Goal: Transaction & Acquisition: Download file/media

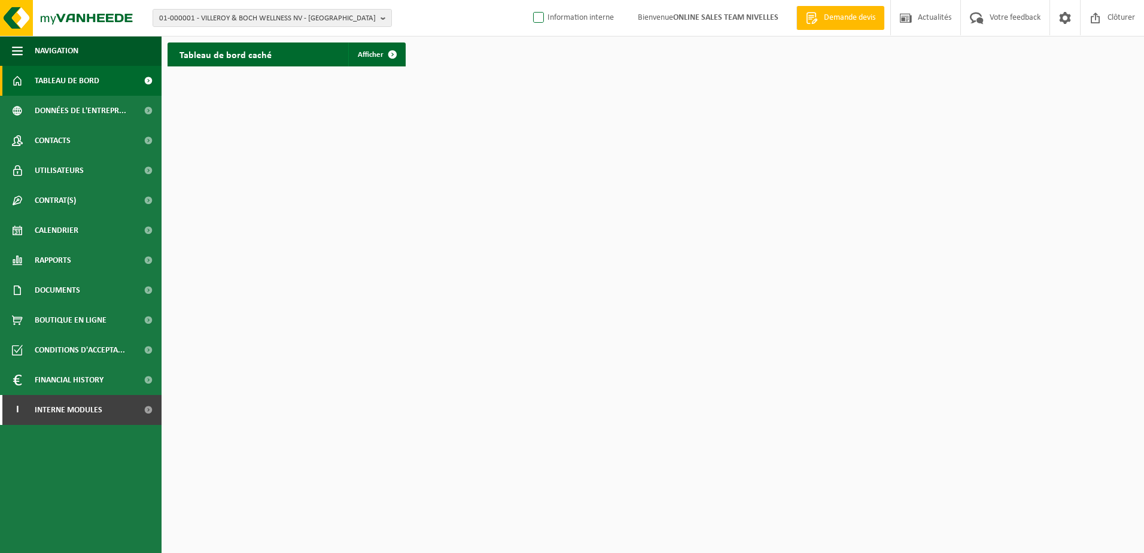
click at [541, 16] on label "Information interne" at bounding box center [572, 18] width 83 height 18
click at [529, 0] on input "Information interne" at bounding box center [528, -1] width 1 height 1
checkbox input "true"
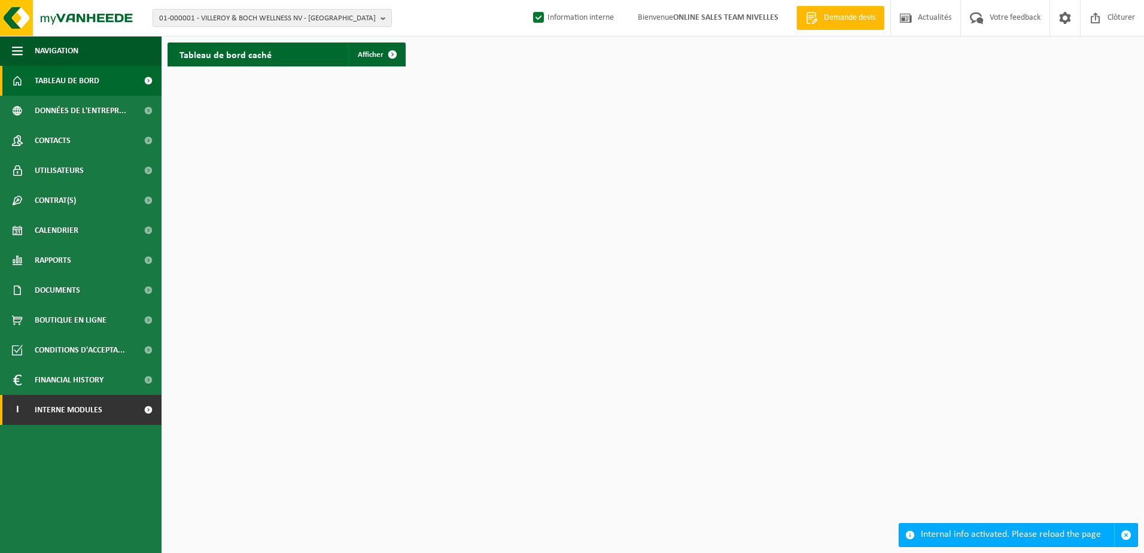
click at [124, 406] on link "I Interne modules" at bounding box center [81, 410] width 162 height 30
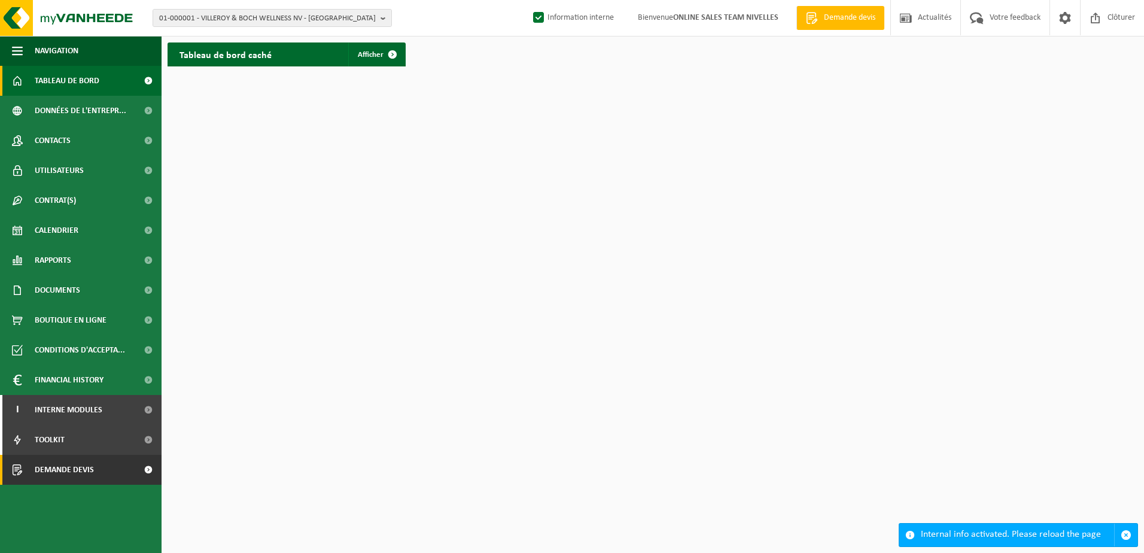
click at [135, 475] on link "Demande devis" at bounding box center [81, 470] width 162 height 30
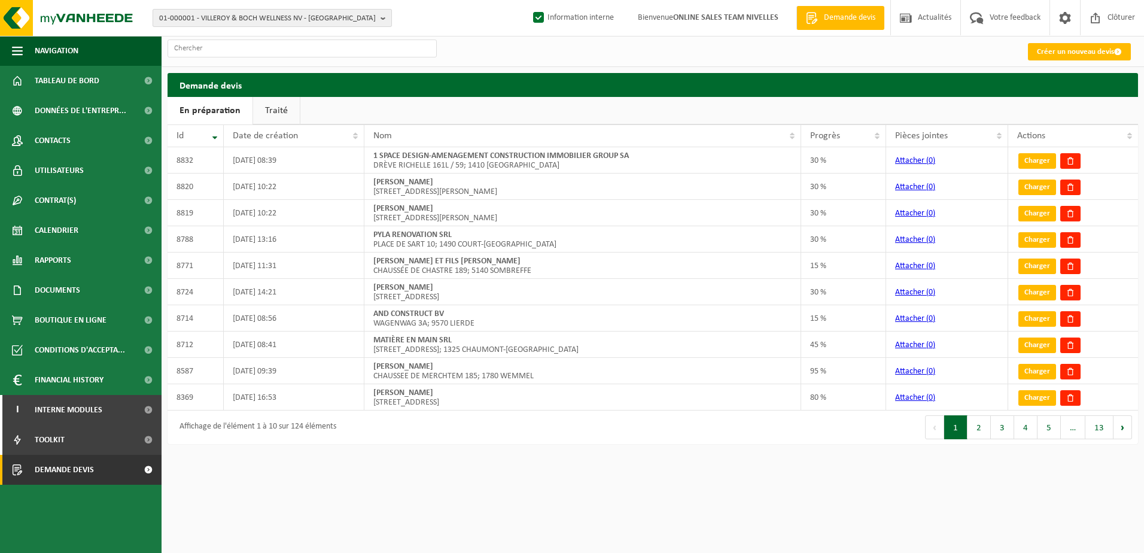
click at [379, 18] on button "01-000001 - VILLEROY & BOCH WELLNESS NV - [GEOGRAPHIC_DATA]" at bounding box center [272, 18] width 239 height 18
click at [312, 40] on input "text" at bounding box center [272, 37] width 233 height 15
paste input "10-986498"
type input "10-986498"
click at [307, 54] on li "10-986498 - JUSTINE LENELLE - RIXENSART" at bounding box center [272, 55] width 233 height 15
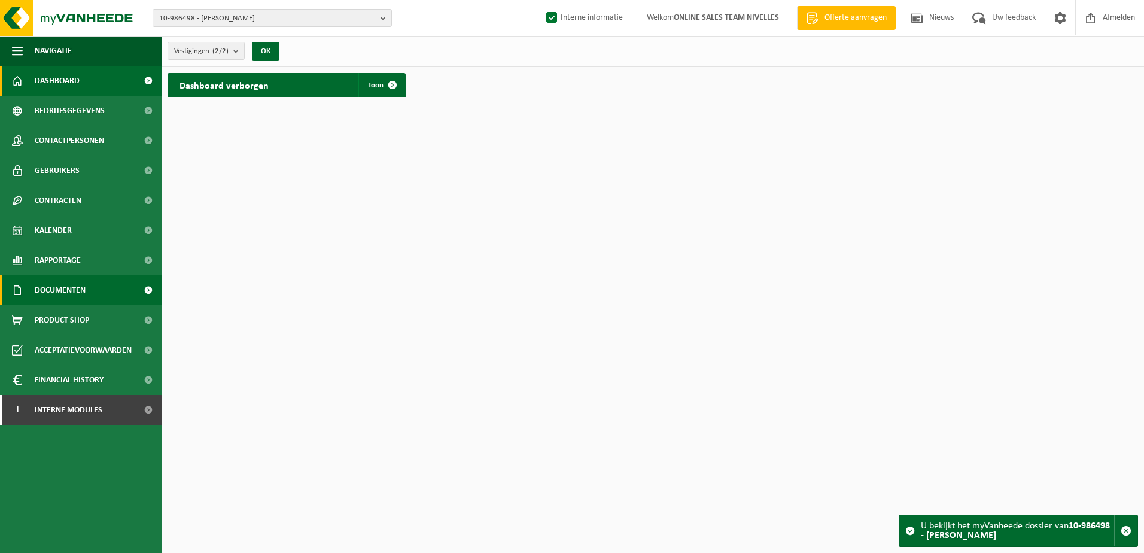
click at [93, 282] on link "Documenten" at bounding box center [81, 290] width 162 height 30
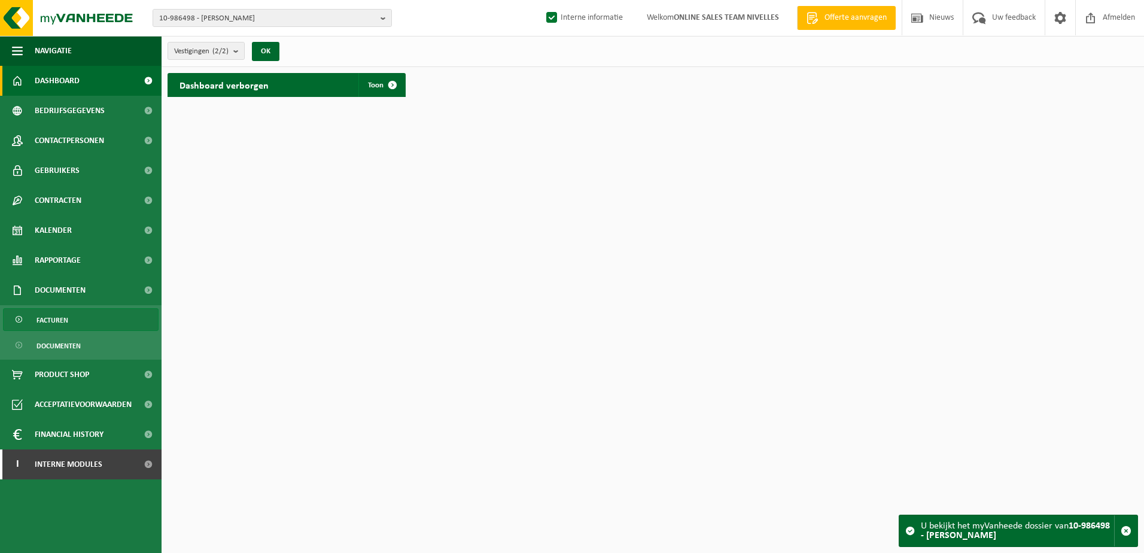
click at [87, 316] on link "Facturen" at bounding box center [81, 319] width 156 height 23
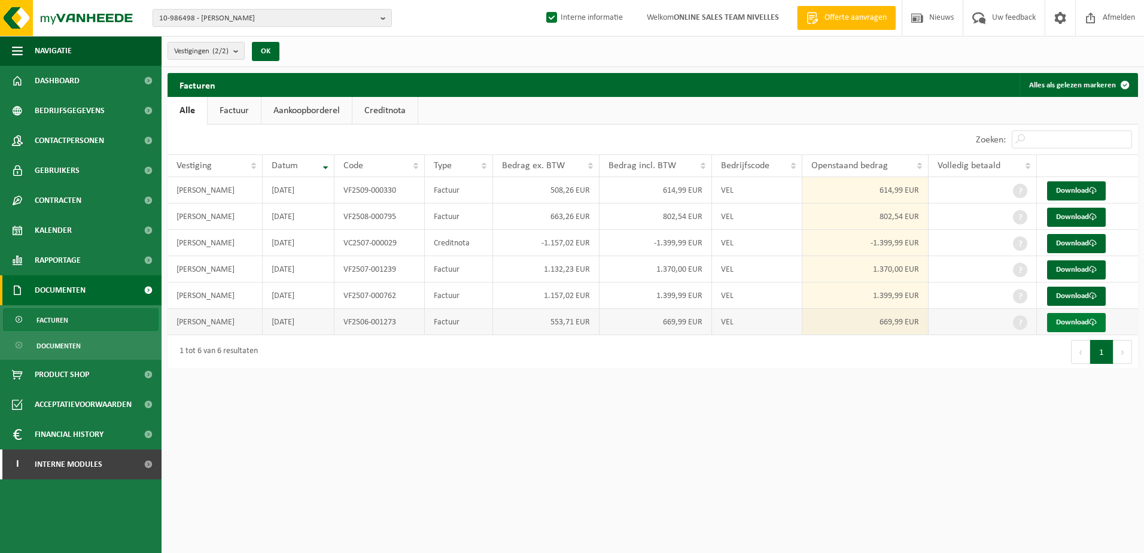
click at [1058, 319] on link "Download" at bounding box center [1076, 322] width 59 height 19
click at [1073, 294] on link "Download" at bounding box center [1076, 296] width 59 height 19
click at [1082, 264] on link "Download" at bounding box center [1076, 269] width 59 height 19
click at [1081, 240] on link "Download" at bounding box center [1076, 243] width 59 height 19
click at [1076, 212] on link "Download" at bounding box center [1076, 217] width 59 height 19
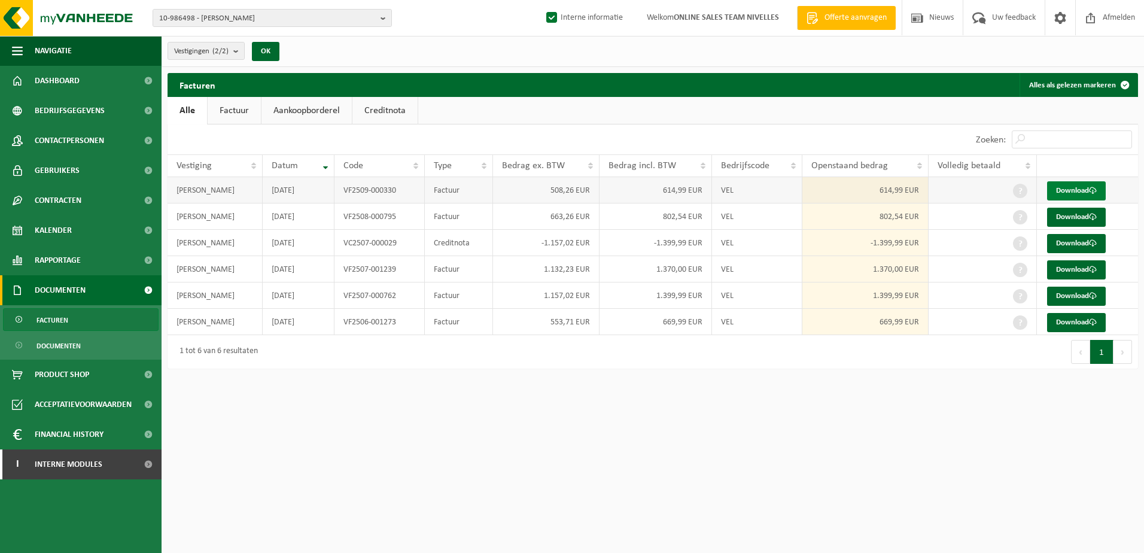
click at [1064, 188] on link "Download" at bounding box center [1076, 190] width 59 height 19
click at [704, 475] on html "10-986498 - JUSTINE LENELLE - RIXENSART 10-986498 - JUSTINE LENELLE - RIXENSART…" at bounding box center [572, 276] width 1144 height 553
click at [383, 19] on b "button" at bounding box center [385, 18] width 11 height 17
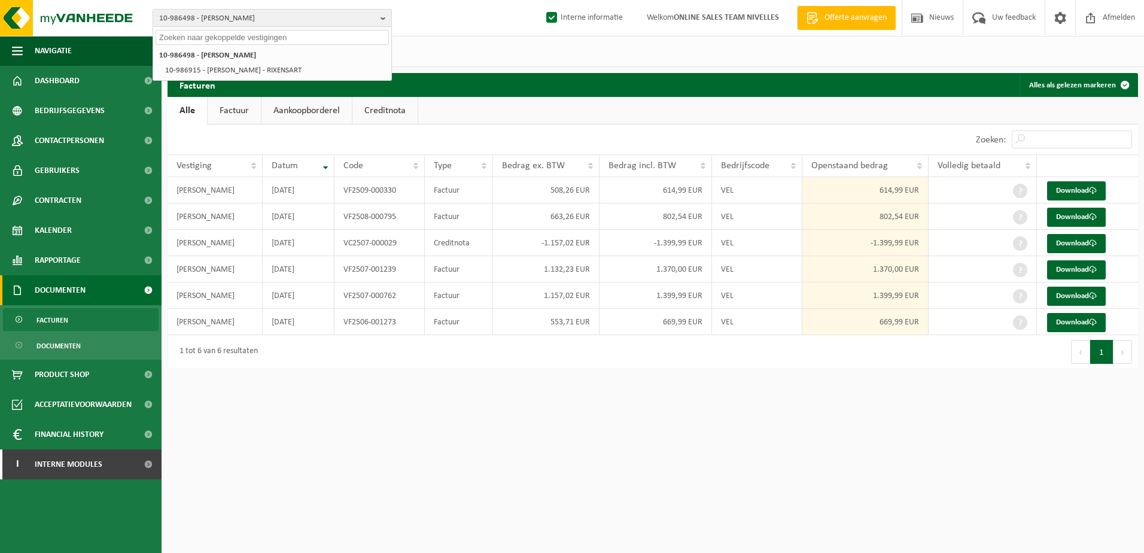
click at [356, 35] on input "text" at bounding box center [272, 37] width 233 height 15
paste input "10-972606"
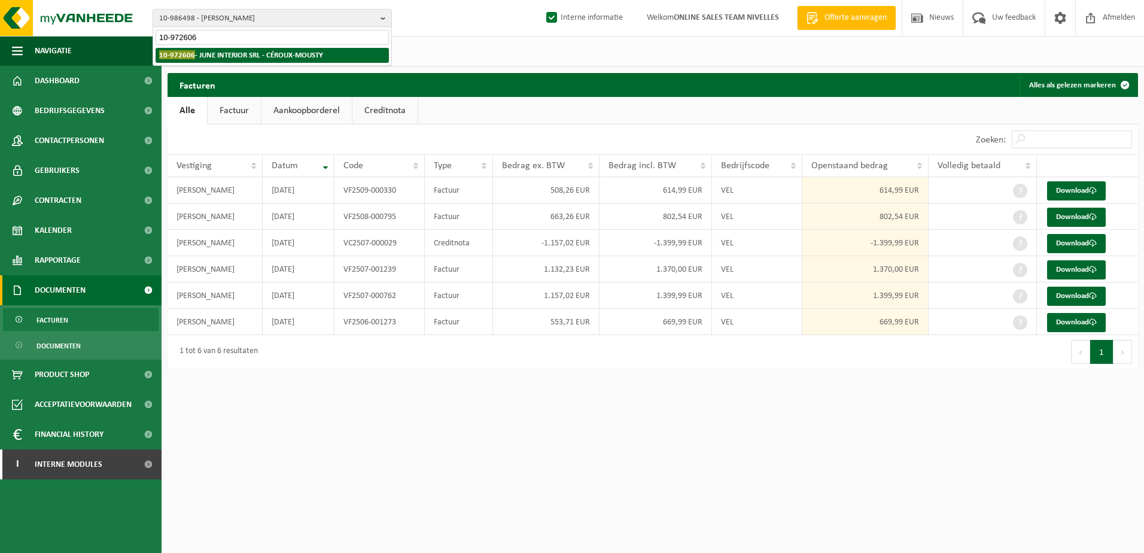
type input "10-972606"
click at [316, 56] on strong "10-972606 - JUNE INTERIOR SRL - CÉROUX-MOUSTY" at bounding box center [241, 54] width 164 height 9
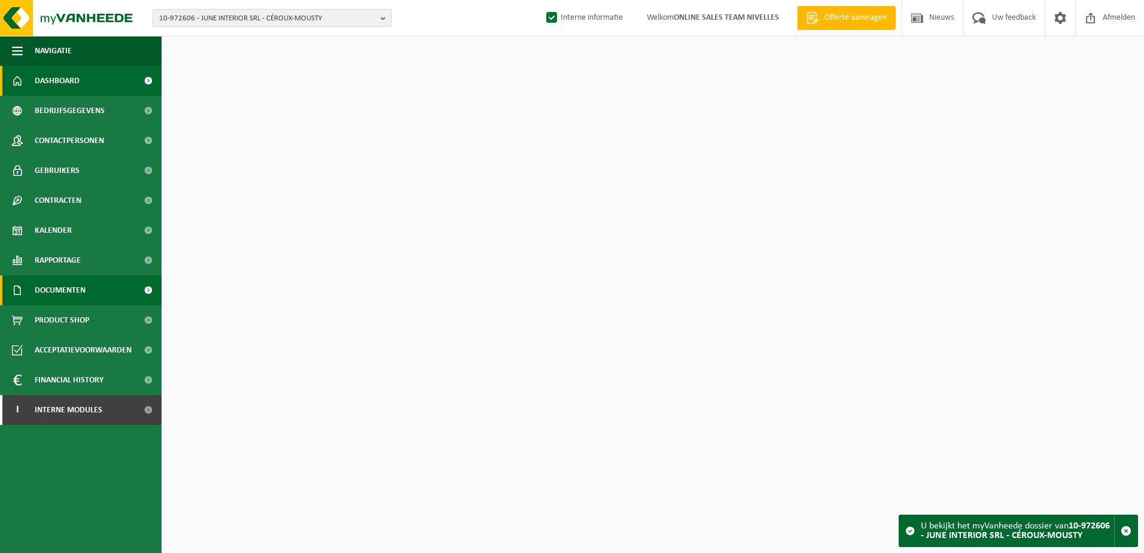
click at [87, 298] on link "Documenten" at bounding box center [81, 290] width 162 height 30
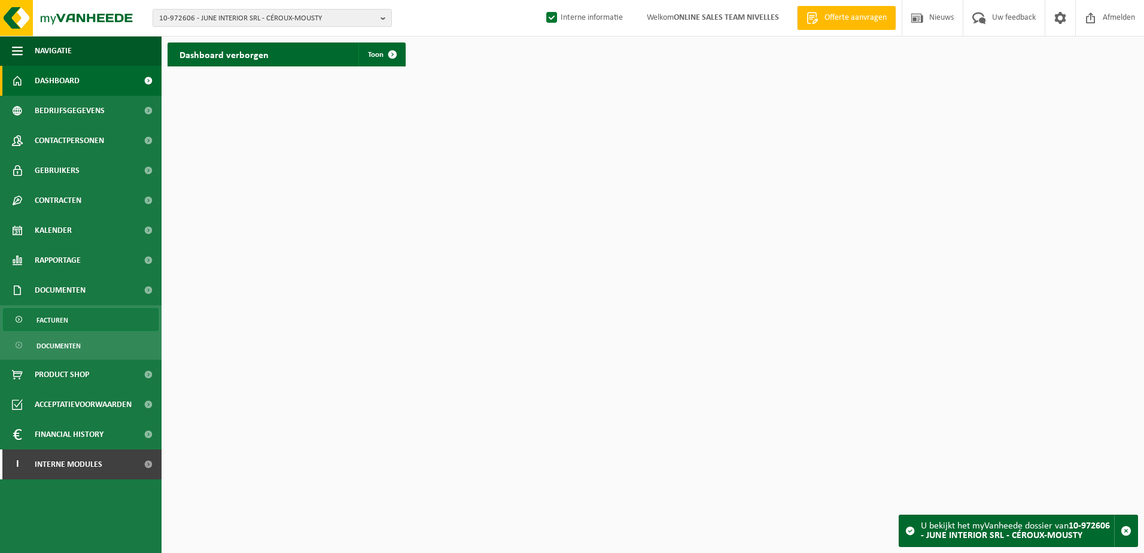
click at [87, 318] on link "Facturen" at bounding box center [81, 319] width 156 height 23
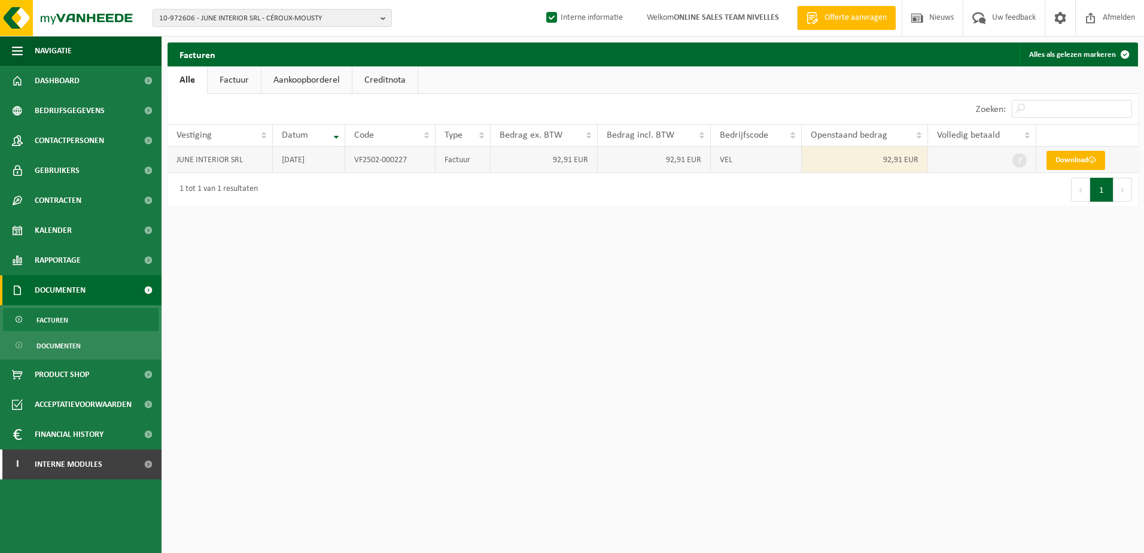
click at [1053, 156] on link "Download" at bounding box center [1075, 160] width 59 height 19
click at [380, 23] on b "button" at bounding box center [385, 18] width 11 height 17
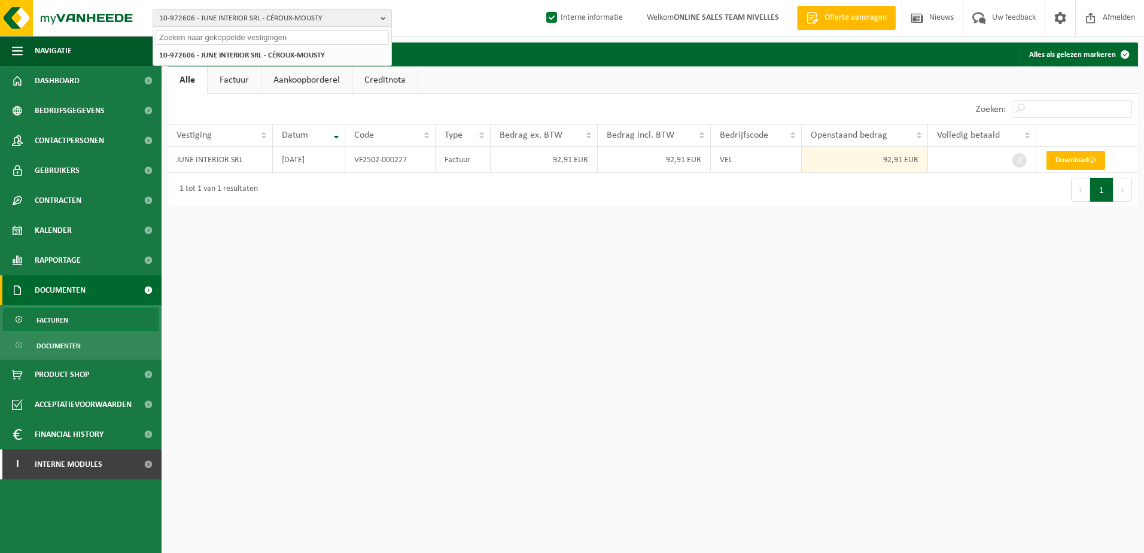
click at [323, 37] on input "text" at bounding box center [272, 37] width 233 height 15
paste input "10-959724"
type input "10-959724"
click at [312, 54] on strong "10-959724 - MD RENOVE TOITURE & FACADE BV - WEMMEL" at bounding box center [254, 54] width 191 height 9
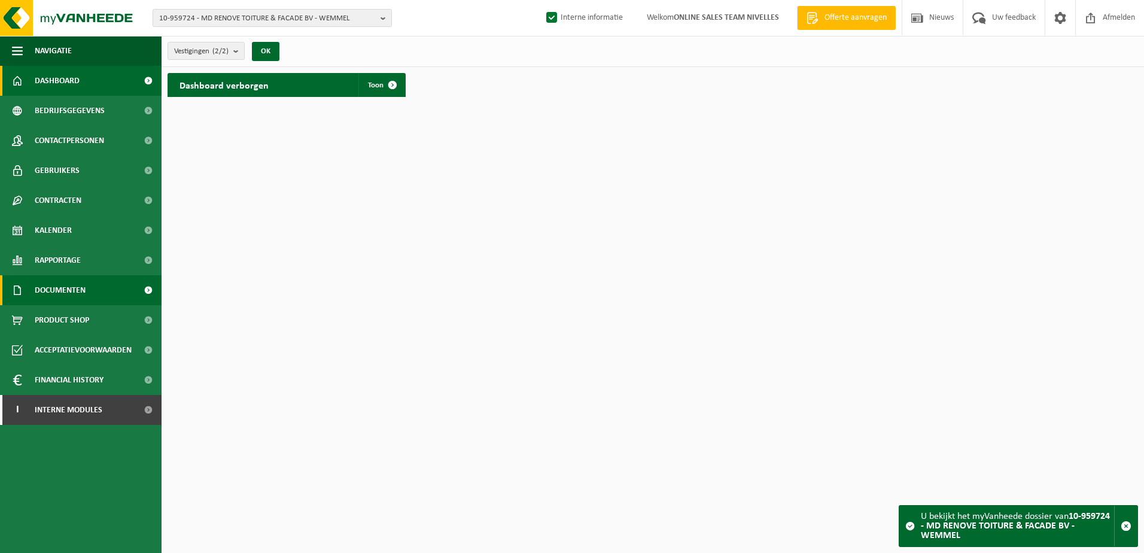
click at [75, 292] on span "Documenten" at bounding box center [60, 290] width 51 height 30
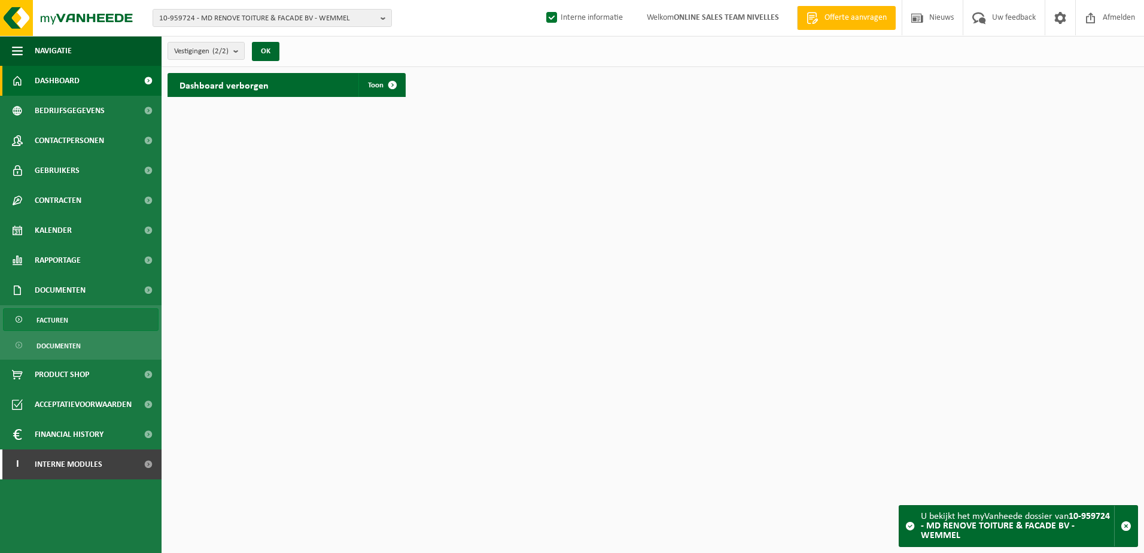
click at [72, 315] on link "Facturen" at bounding box center [81, 319] width 156 height 23
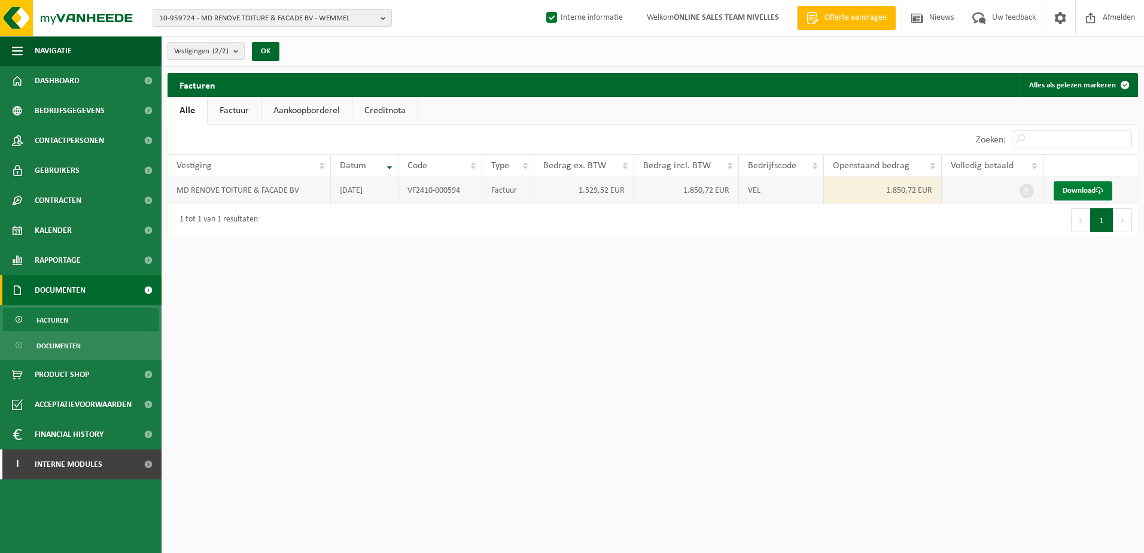
click at [1089, 188] on link "Download" at bounding box center [1082, 190] width 59 height 19
click at [385, 20] on b "button" at bounding box center [385, 18] width 11 height 17
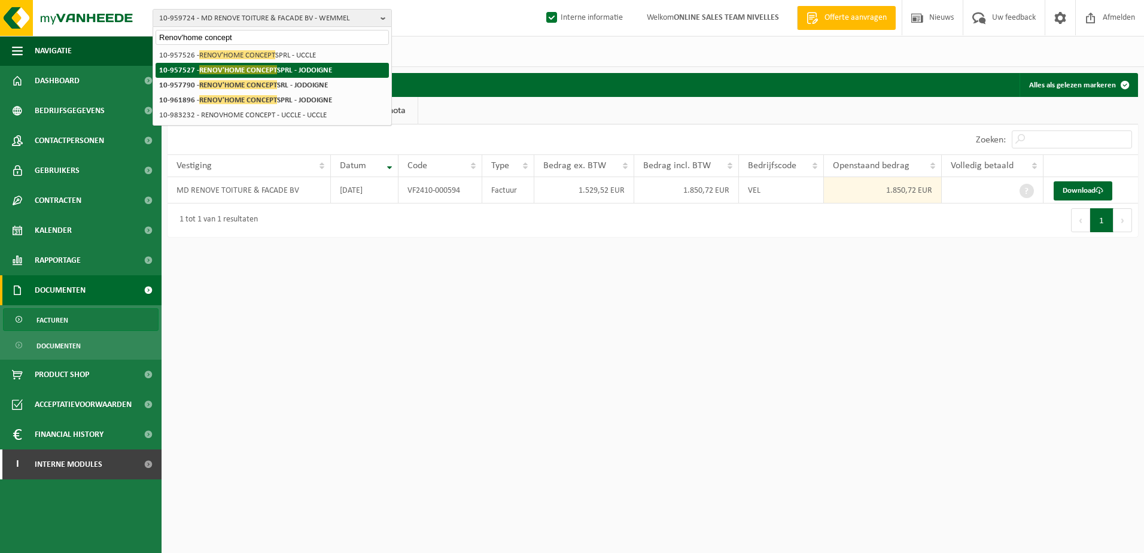
type input "Renov'home concept"
click at [267, 66] on span "RENOV'HOME CONCEPT" at bounding box center [238, 69] width 78 height 9
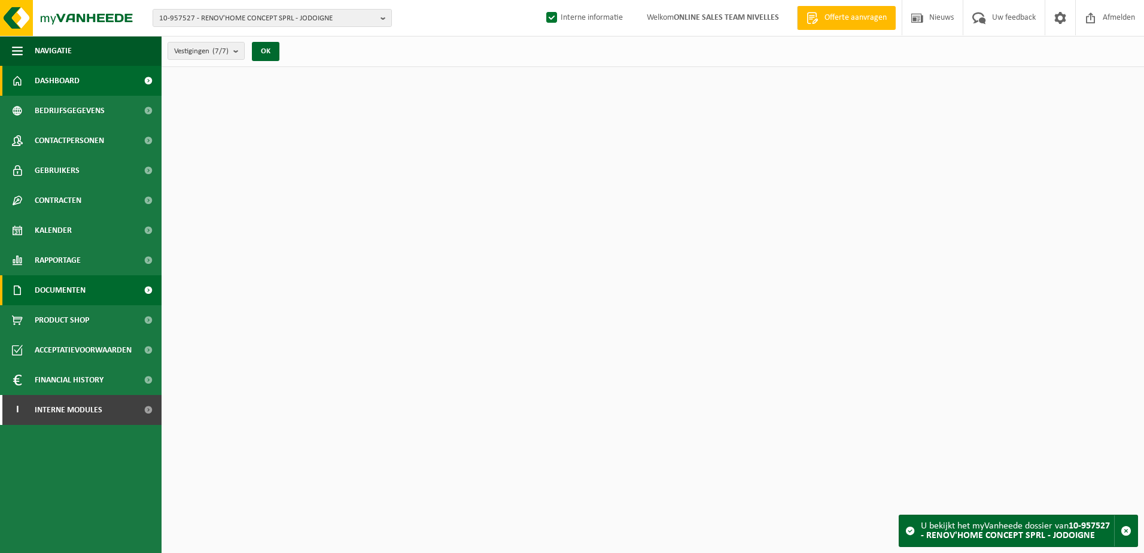
click at [79, 288] on span "Documenten" at bounding box center [60, 290] width 51 height 30
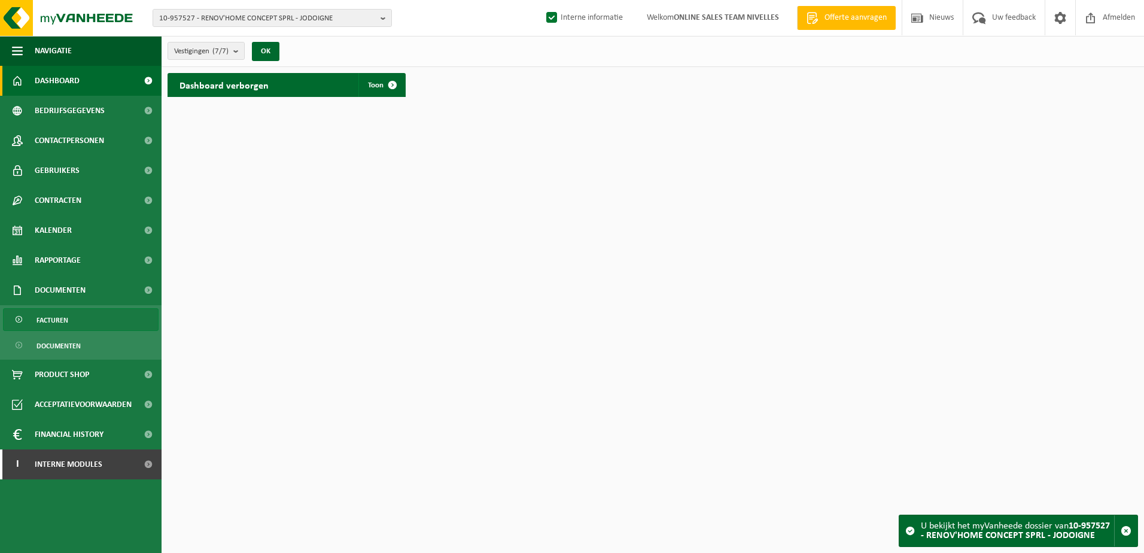
click at [78, 318] on link "Facturen" at bounding box center [81, 319] width 156 height 23
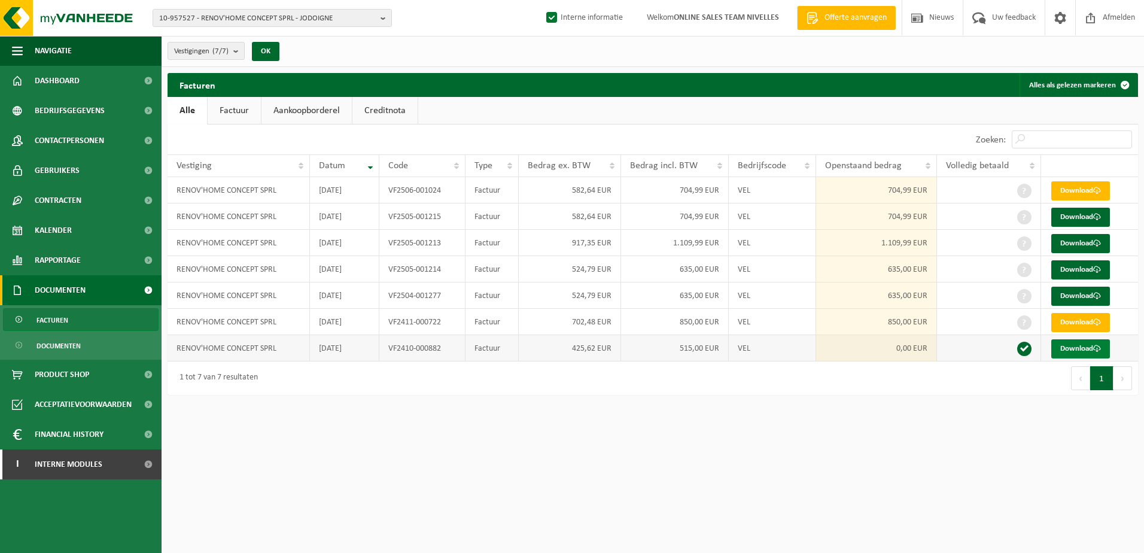
click at [1071, 353] on link "Download" at bounding box center [1080, 348] width 59 height 19
click at [1087, 317] on link "Download" at bounding box center [1080, 322] width 59 height 19
click at [864, 488] on html "10-957527 - RENOV'HOME CONCEPT SPRL - JODOIGNE 10-957527 - RENOV'HOME CONCEPT S…" at bounding box center [572, 276] width 1144 height 553
click at [381, 19] on b "button" at bounding box center [385, 18] width 11 height 17
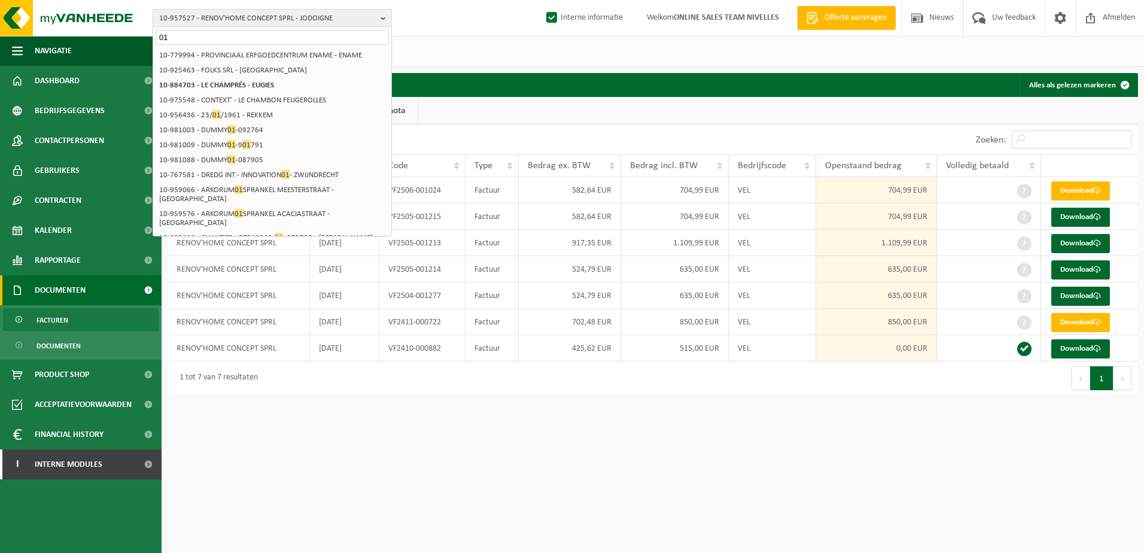
click at [335, 37] on input "01" at bounding box center [272, 37] width 233 height 15
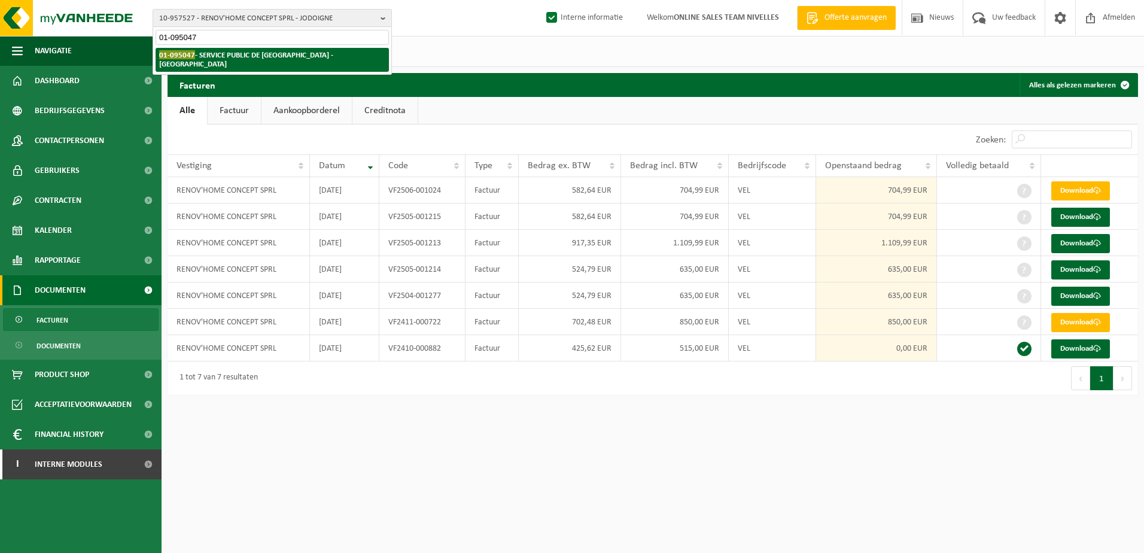
type input "01-095047"
click at [312, 55] on strong "01-095047 - SERVICE PUBLIC DE WALLONIE - NAMUR" at bounding box center [246, 59] width 174 height 18
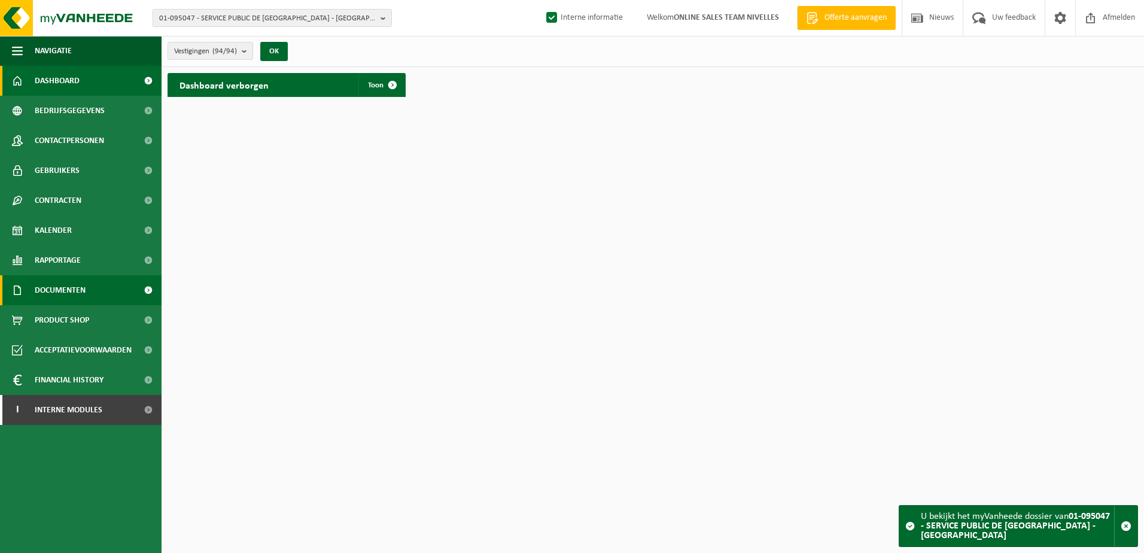
click at [80, 292] on span "Documenten" at bounding box center [60, 290] width 51 height 30
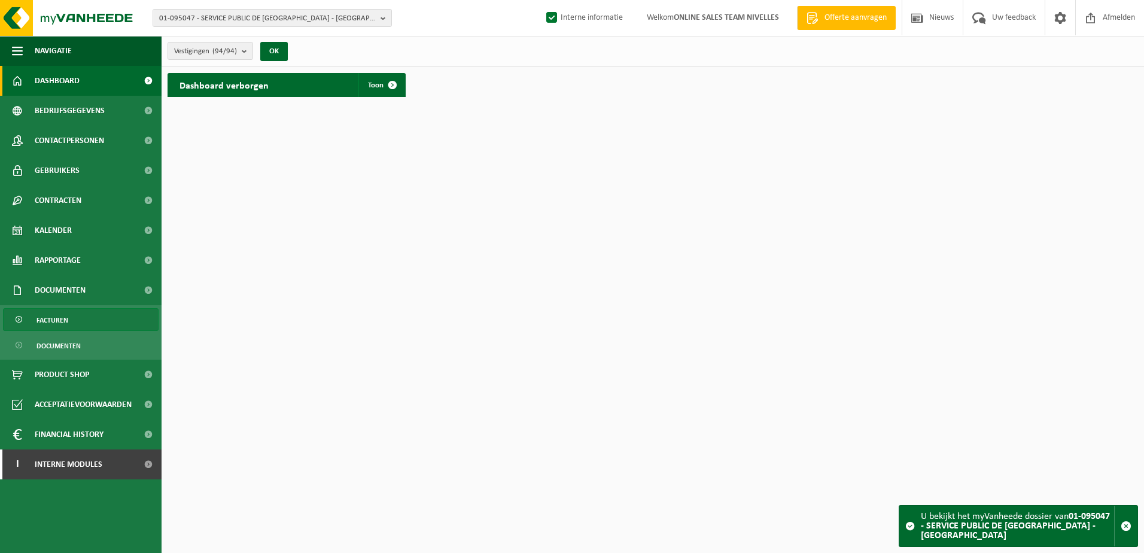
click at [83, 309] on link "Facturen" at bounding box center [81, 319] width 156 height 23
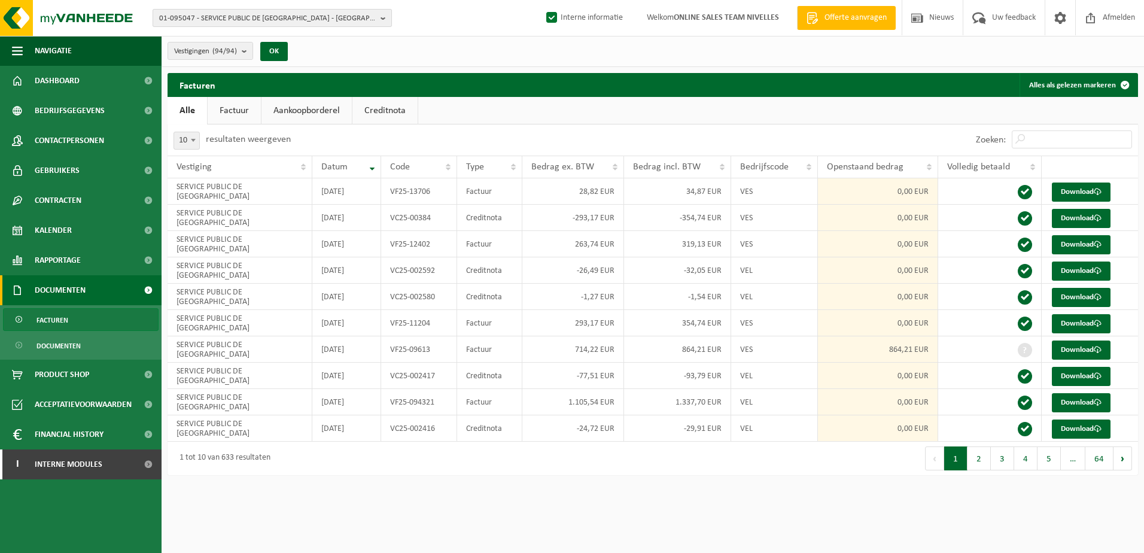
drag, startPoint x: 385, startPoint y: 19, endPoint x: 383, endPoint y: 25, distance: 7.0
click at [385, 19] on b "button" at bounding box center [385, 18] width 11 height 17
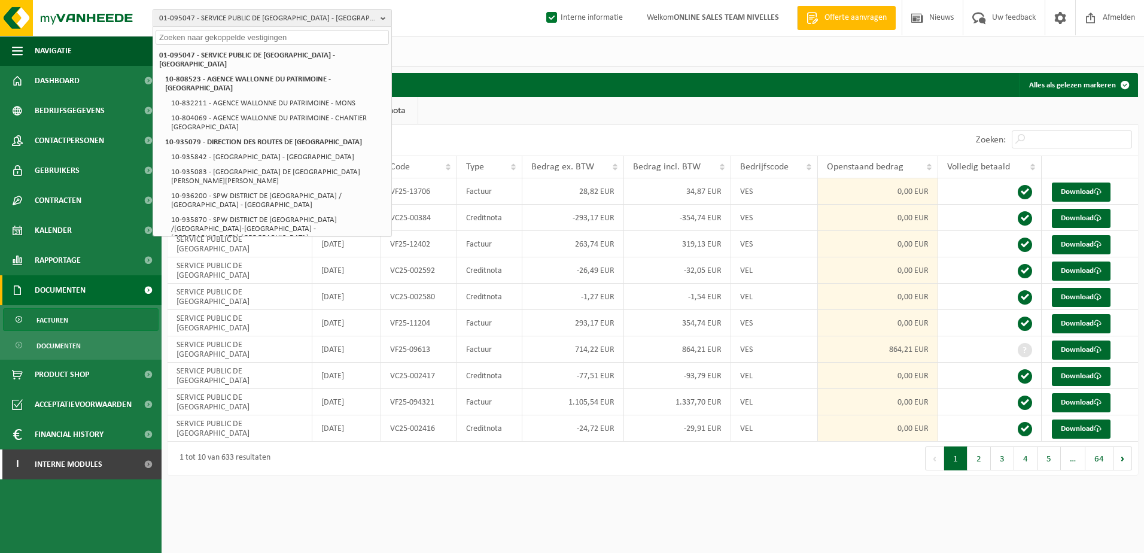
click at [280, 39] on input "text" at bounding box center [272, 37] width 233 height 15
paste input "10-959724"
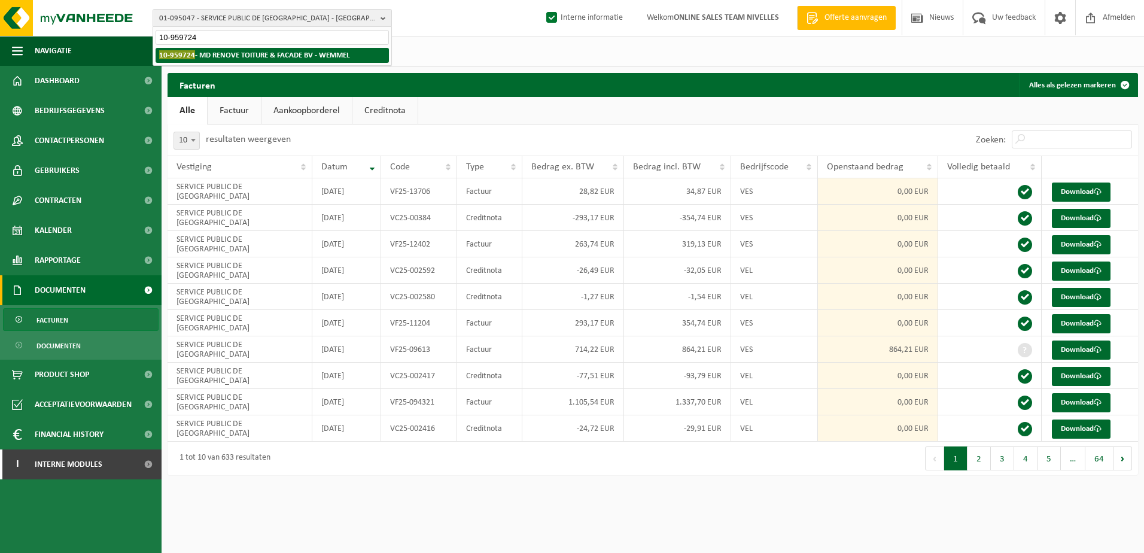
type input "10-959724"
click at [278, 53] on strong "10-959724 - MD RENOVE TOITURE & FACADE BV - WEMMEL" at bounding box center [254, 54] width 191 height 9
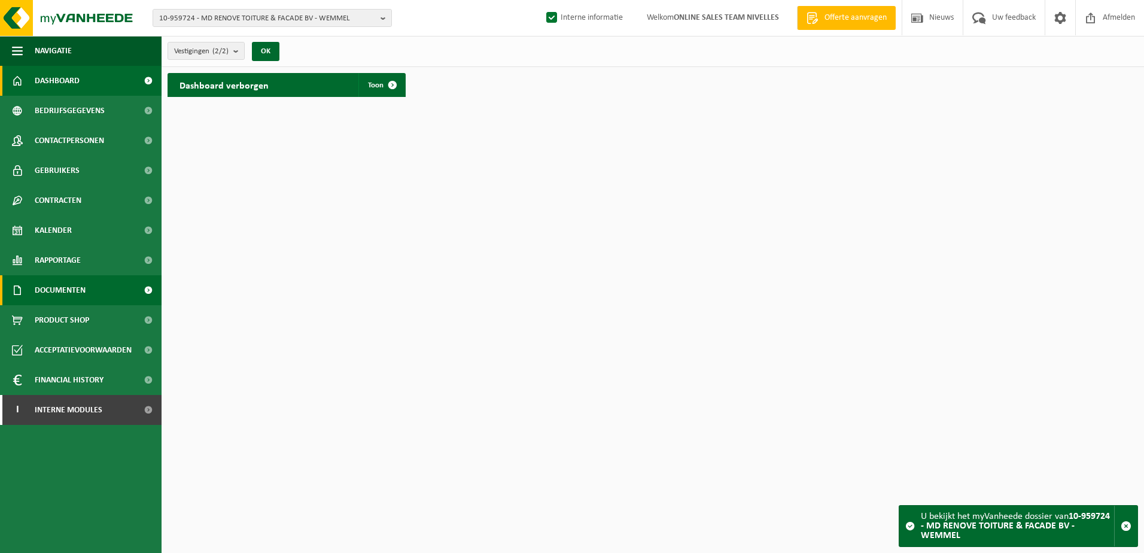
drag, startPoint x: 70, startPoint y: 291, endPoint x: 71, endPoint y: 300, distance: 9.1
click at [70, 291] on span "Documenten" at bounding box center [60, 290] width 51 height 30
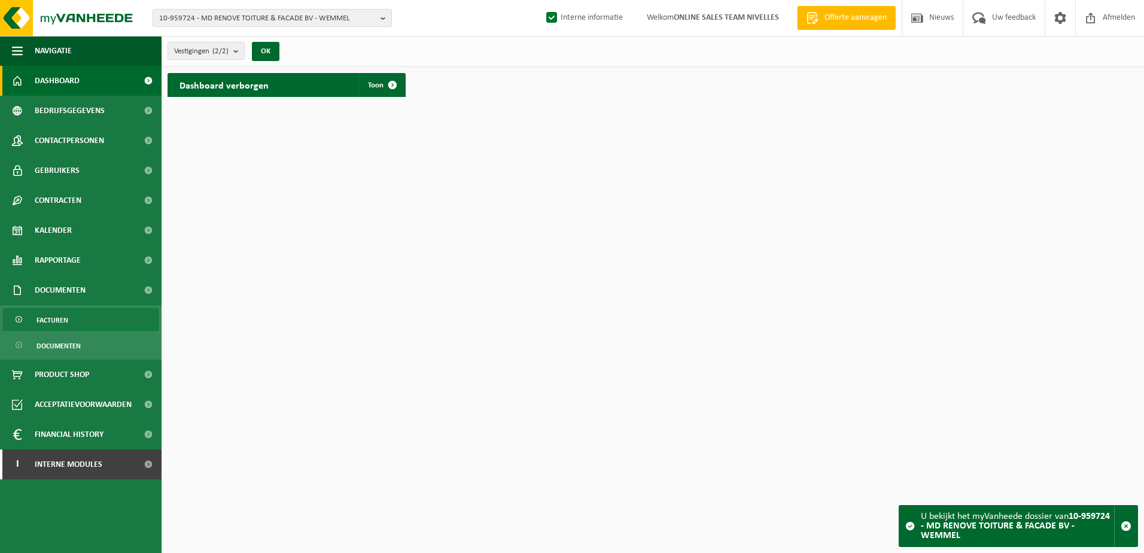
click at [69, 315] on link "Facturen" at bounding box center [81, 319] width 156 height 23
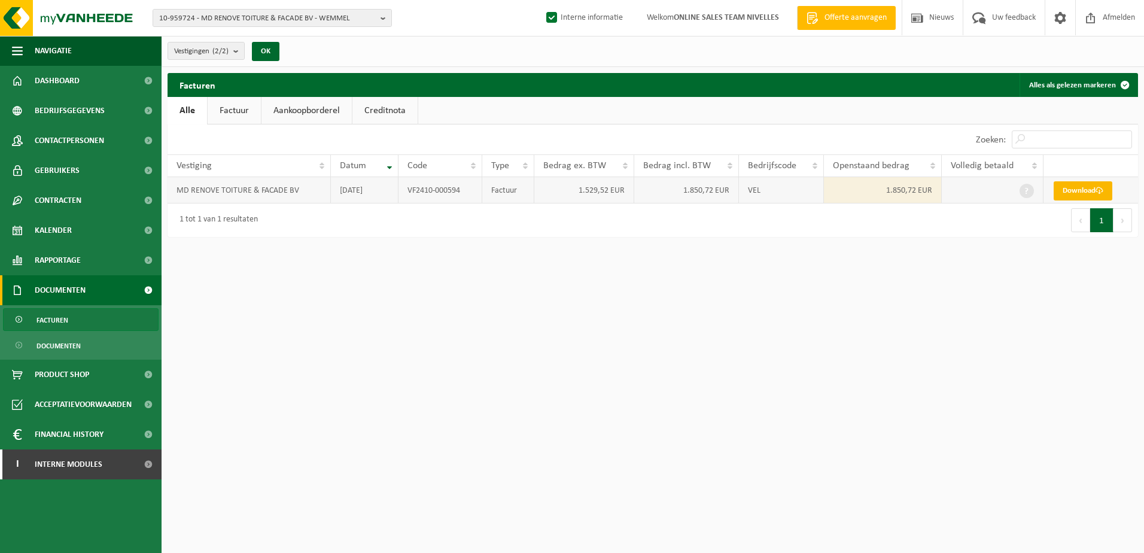
click at [1077, 195] on link "Download" at bounding box center [1082, 190] width 59 height 19
click at [386, 20] on b "button" at bounding box center [385, 18] width 11 height 17
type input "HTIVB"
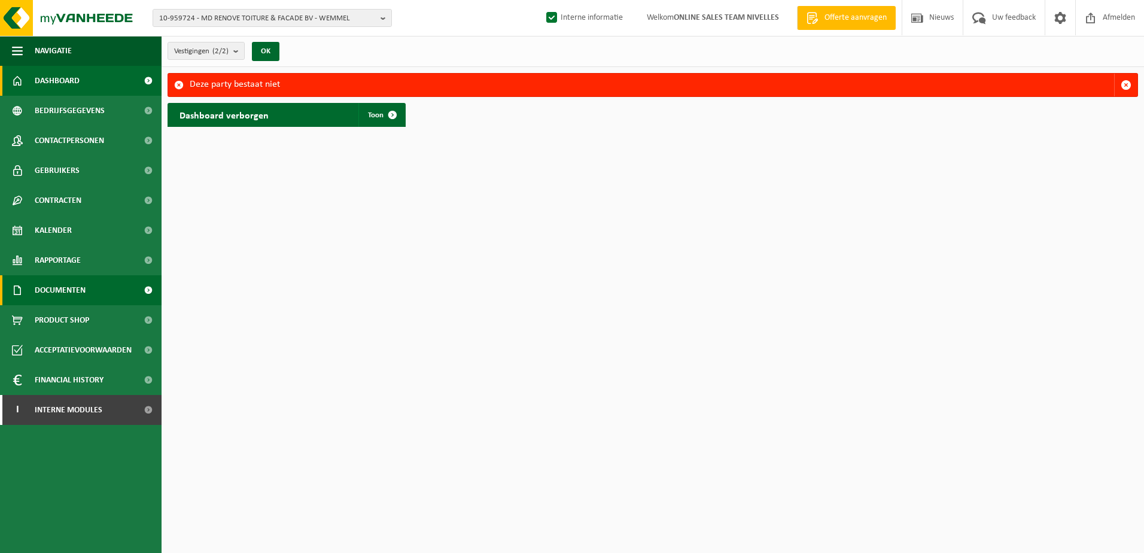
click at [92, 276] on link "Documenten" at bounding box center [81, 290] width 162 height 30
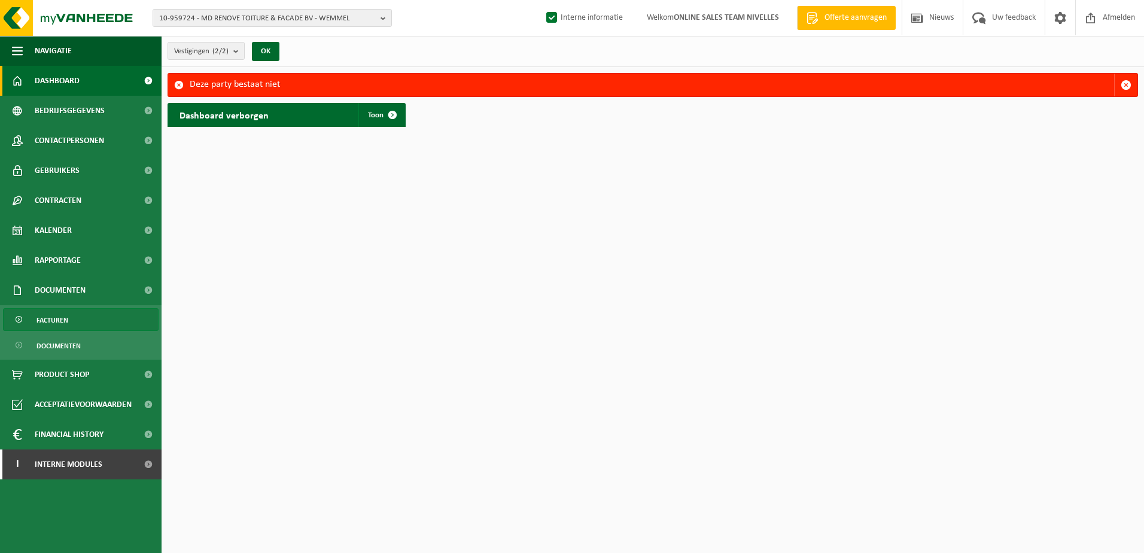
click at [92, 319] on link "Facturen" at bounding box center [81, 319] width 156 height 23
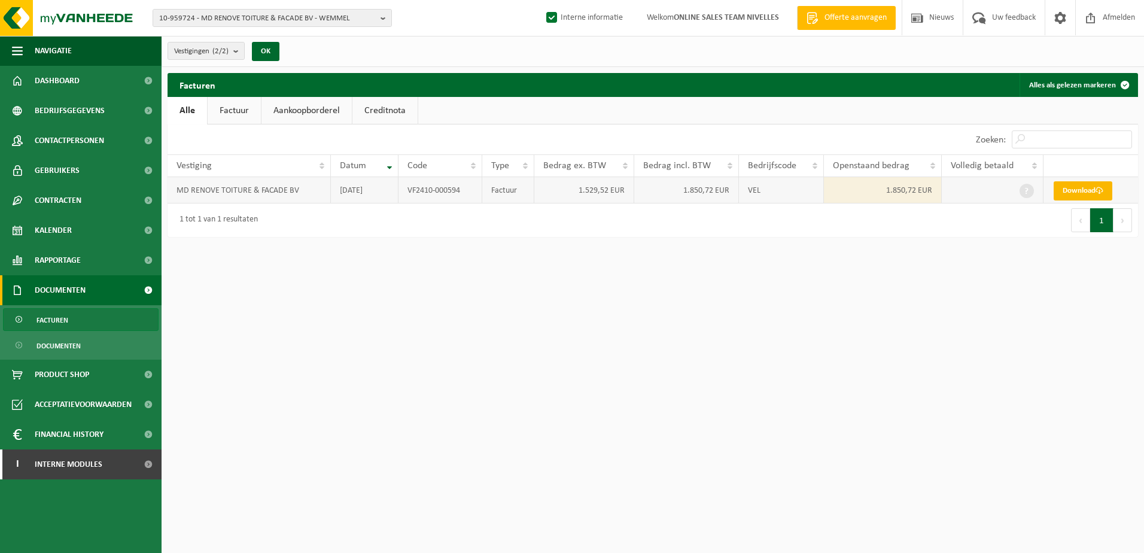
click at [1068, 186] on link "Download" at bounding box center [1082, 190] width 59 height 19
click at [539, 352] on html "10-959724 - MD RENOVE TOITURE & FACADE BV - WEMMEL 10-959724 - MD RENOVE TOITUR…" at bounding box center [572, 276] width 1144 height 553
click at [388, 17] on b "button" at bounding box center [385, 18] width 11 height 17
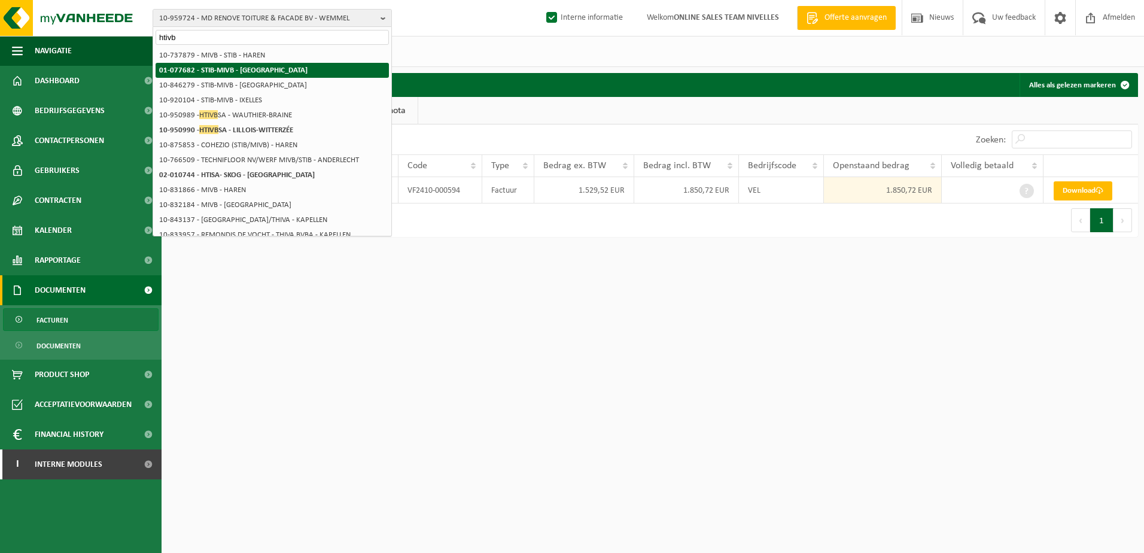
type input "htivb"
click at [300, 68] on li "01-077682 - STIB-MIVB - BRUSSEL" at bounding box center [272, 70] width 233 height 15
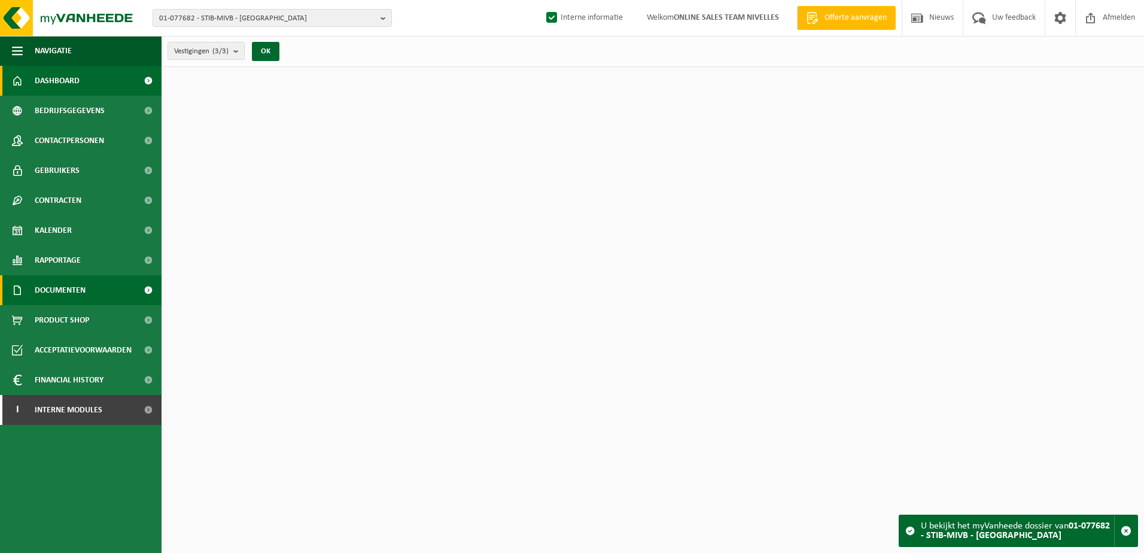
click at [120, 288] on link "Documenten" at bounding box center [81, 290] width 162 height 30
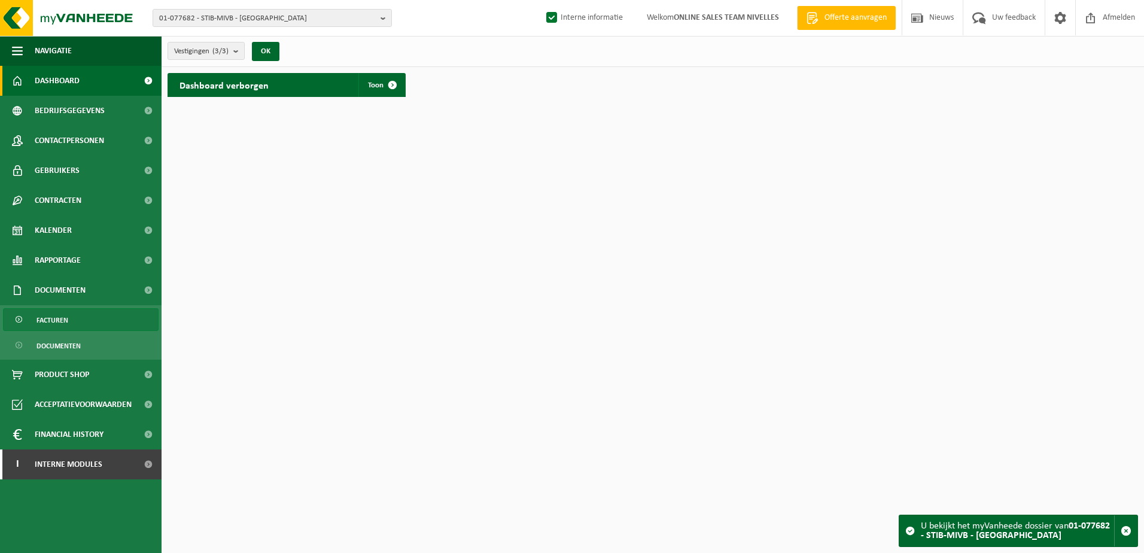
click at [112, 317] on link "Facturen" at bounding box center [81, 319] width 156 height 23
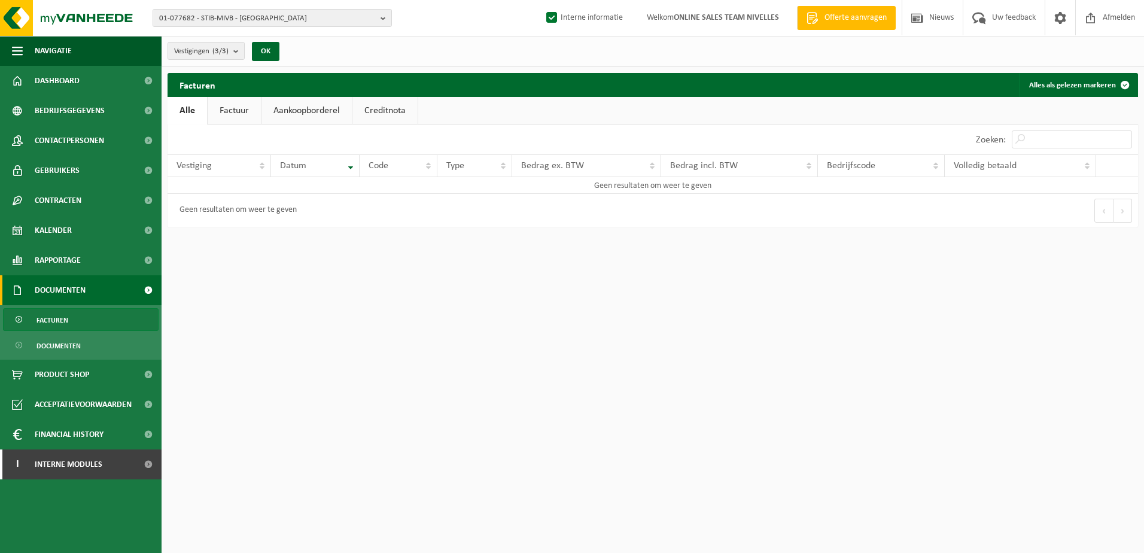
click at [252, 117] on link "Factuur" at bounding box center [234, 111] width 53 height 28
click at [386, 16] on b "button" at bounding box center [385, 18] width 11 height 17
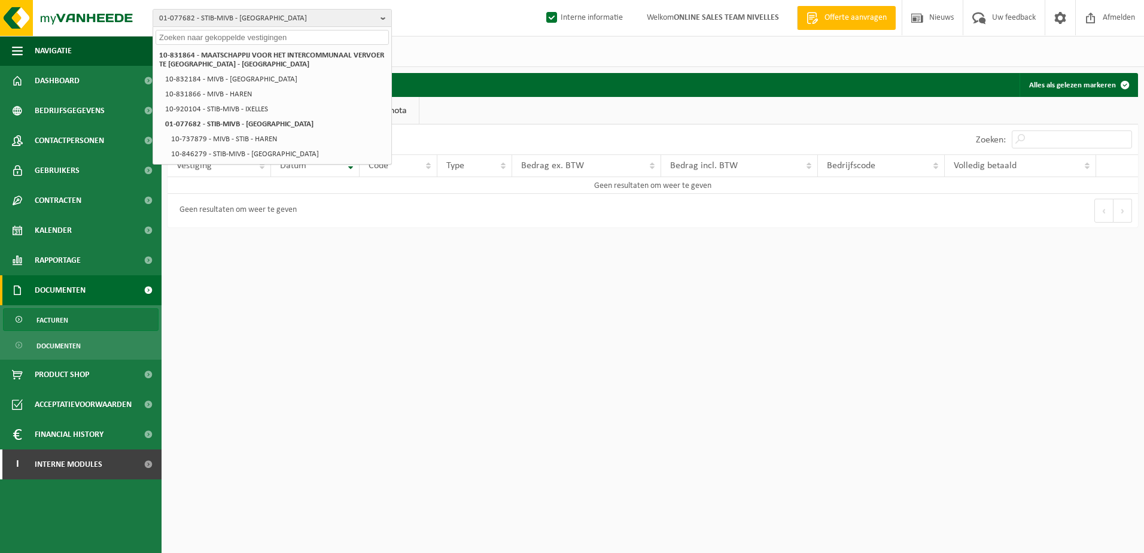
click at [281, 32] on input "text" at bounding box center [272, 37] width 233 height 15
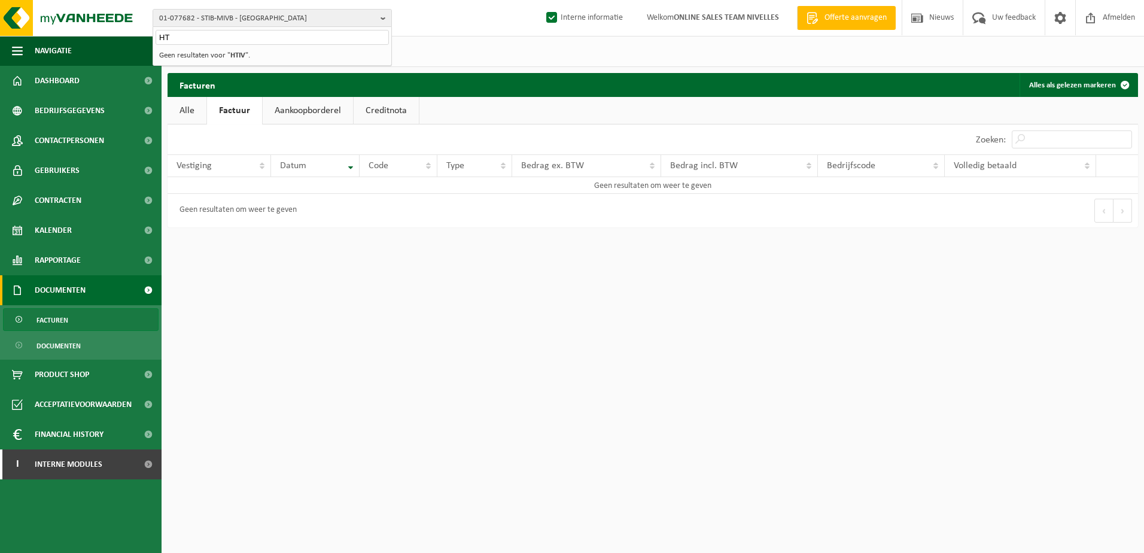
type input "H"
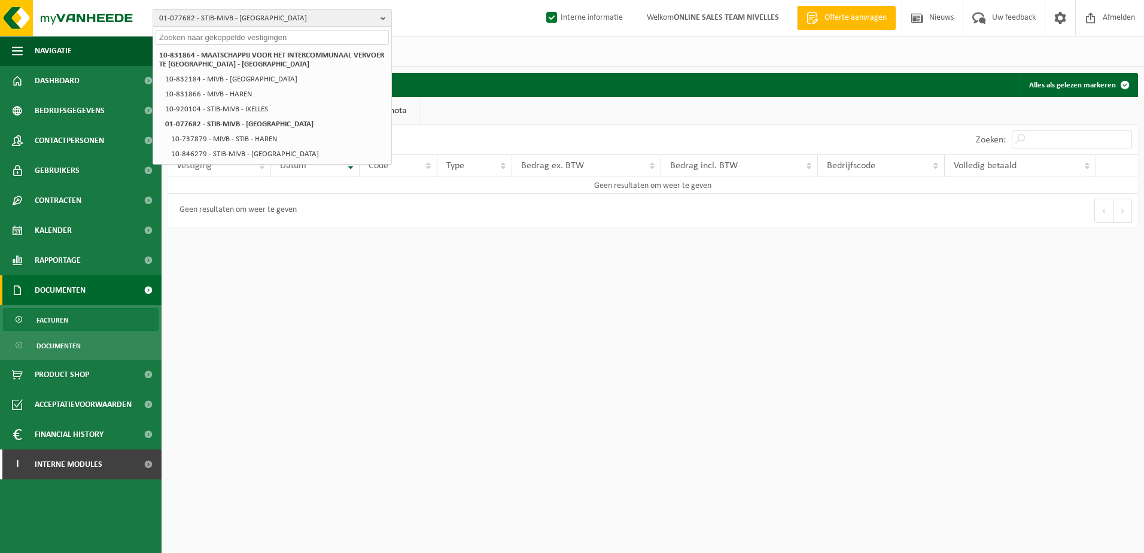
click at [539, 391] on html "01-077682 - STIB-MIVB - BRUSSEL 10-831864 - MAATSCHAPPIJ VOOR HET INTERCOMMUNAA…" at bounding box center [572, 276] width 1144 height 553
click at [380, 19] on button "01-077682 - STIB-MIVB - [GEOGRAPHIC_DATA]" at bounding box center [272, 18] width 239 height 18
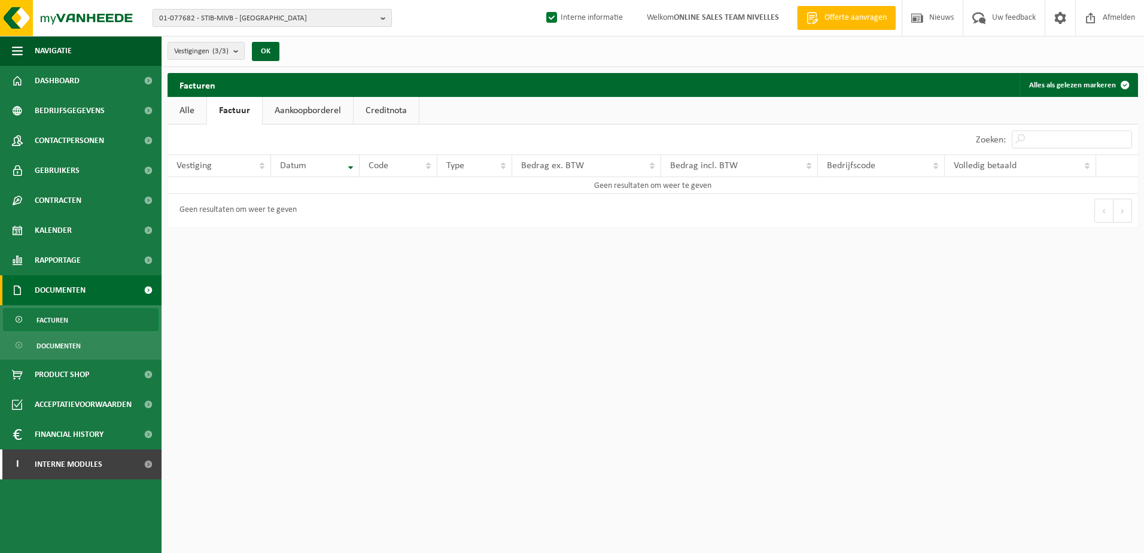
click at [383, 17] on b "button" at bounding box center [385, 18] width 11 height 17
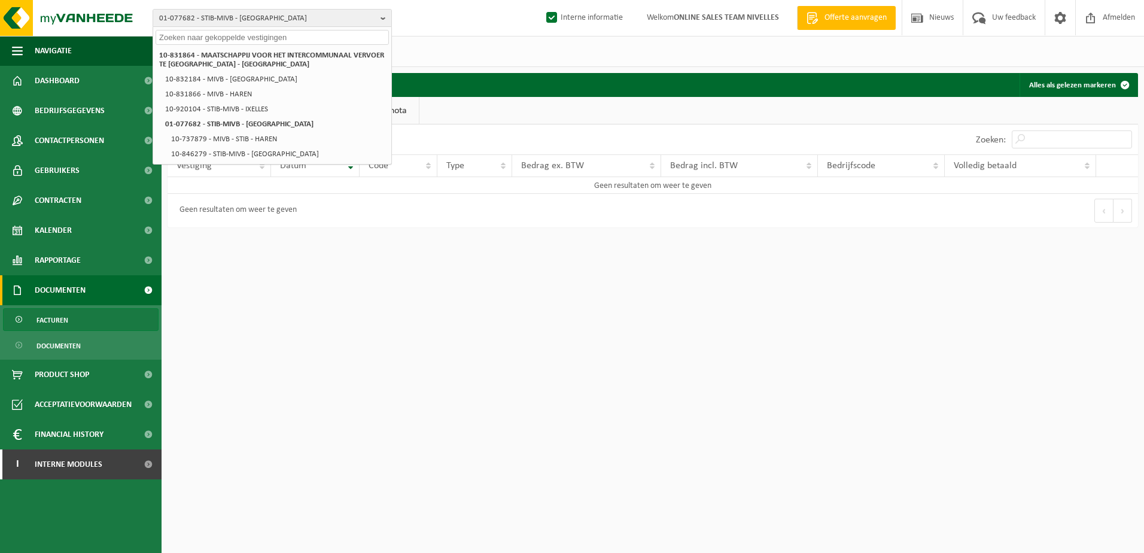
click at [330, 35] on input "text" at bounding box center [272, 37] width 233 height 15
paste input "10-950990"
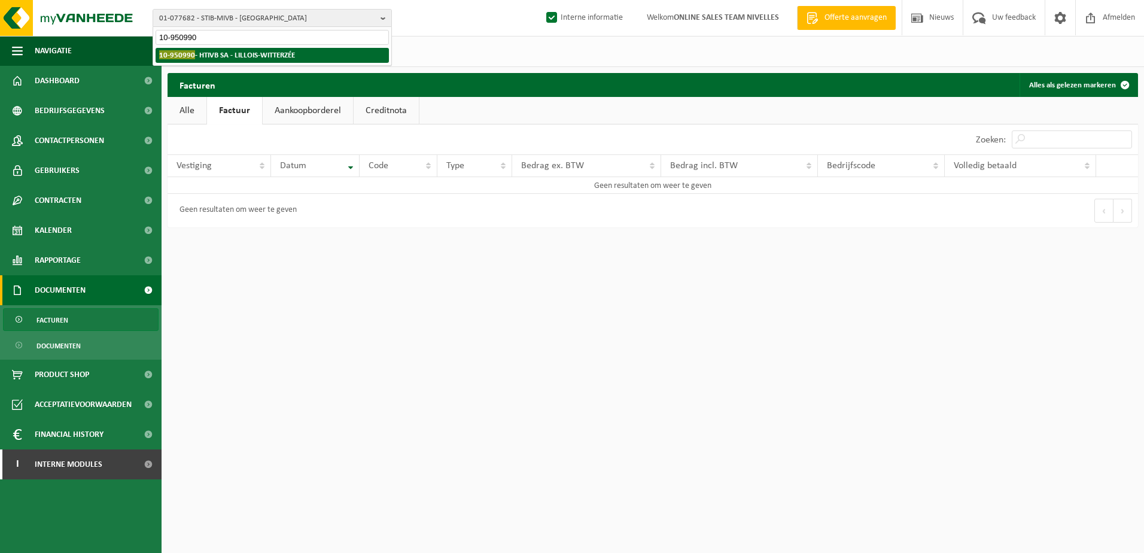
type input "10-950990"
click at [311, 57] on li "10-950990 - HTIVB SA - LILLOIS-WITTERZÉE" at bounding box center [272, 55] width 233 height 15
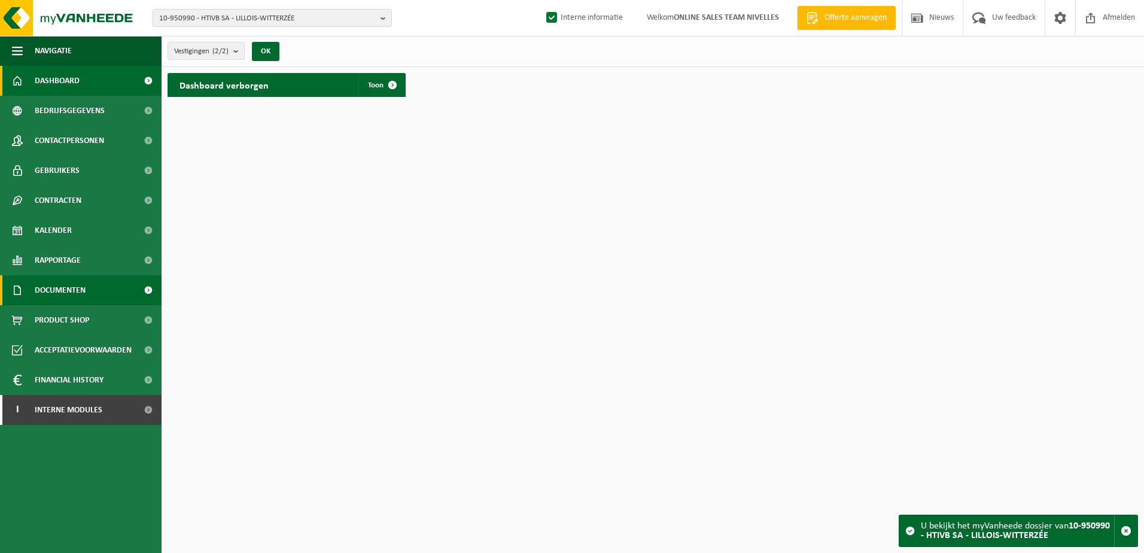
click at [49, 293] on span "Documenten" at bounding box center [60, 290] width 51 height 30
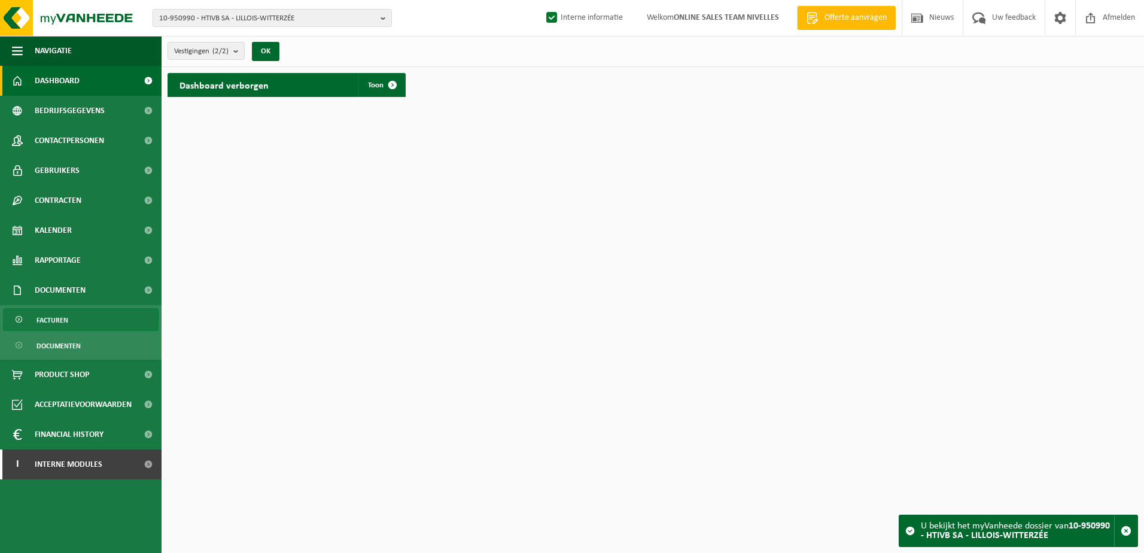
click at [59, 320] on span "Facturen" at bounding box center [52, 320] width 32 height 23
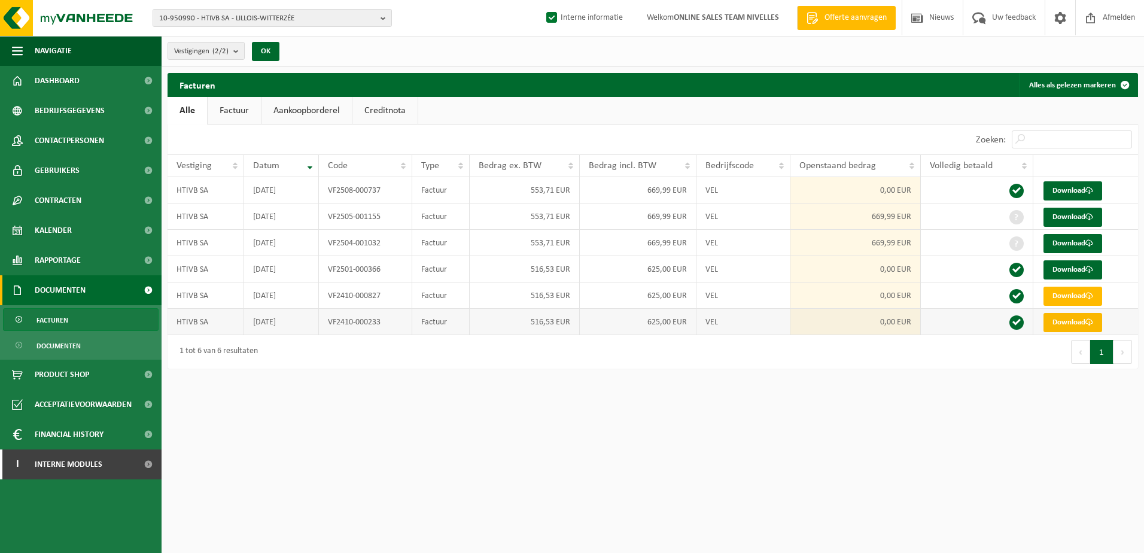
click at [1090, 319] on span at bounding box center [1089, 322] width 8 height 8
click at [674, 468] on html "10-950990 - HTIVB SA - LILLOIS-WITTERZÉE 10-950990 - HTIVB SA - LILLOIS-WITTERZ…" at bounding box center [572, 276] width 1144 height 553
click at [622, 393] on html "10-950990 - HTIVB SA - LILLOIS-WITTERZÉE 10-950990 - HTIVB SA - LILLOIS-WITTERZ…" at bounding box center [572, 276] width 1144 height 553
click at [816, 410] on html "10-950990 - HTIVB SA - LILLOIS-WITTERZÉE 10-950990 - HTIVB SA - LILLOIS-WITTERZ…" at bounding box center [572, 276] width 1144 height 553
click at [669, 517] on html "10-950990 - HTIVB SA - LILLOIS-WITTERZÉE 10-950990 - HTIVB SA - LILLOIS-WITTERZ…" at bounding box center [572, 276] width 1144 height 553
